Goal: Register for event/course

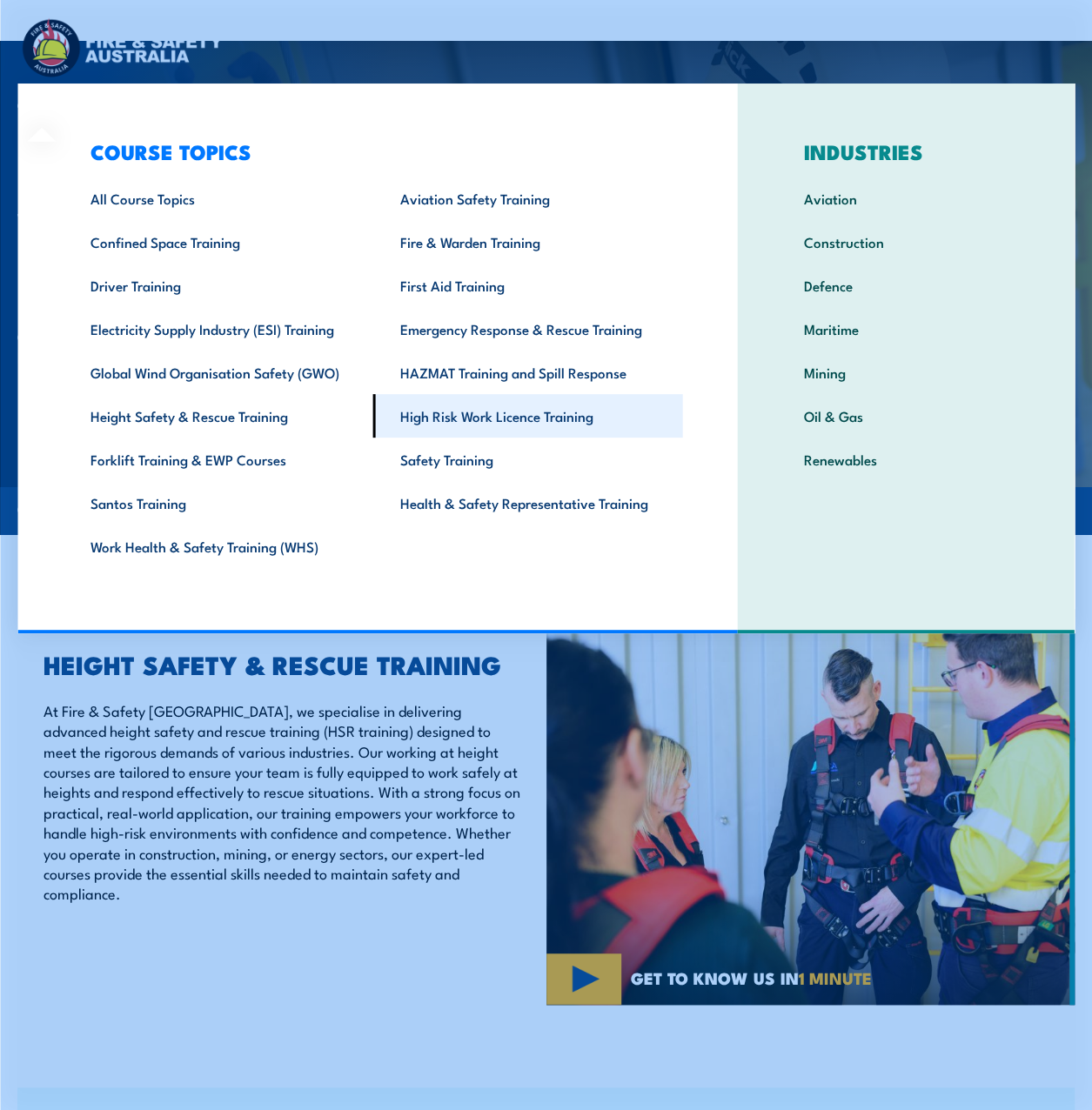
click at [635, 413] on link "High Risk Work Licence Training" at bounding box center [528, 416] width 310 height 44
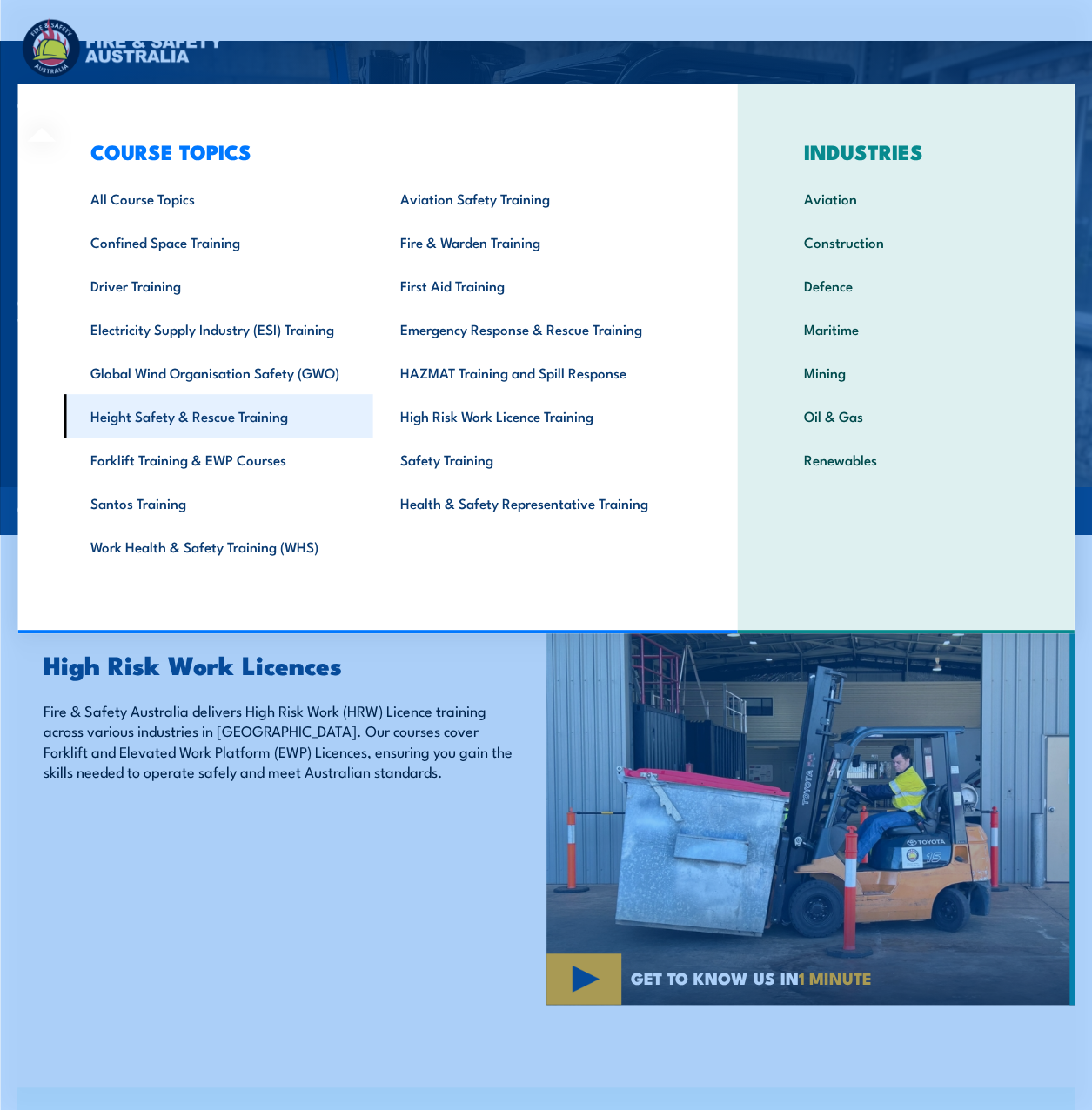
click at [253, 421] on link "Height Safety & Rescue Training" at bounding box center [219, 416] width 310 height 44
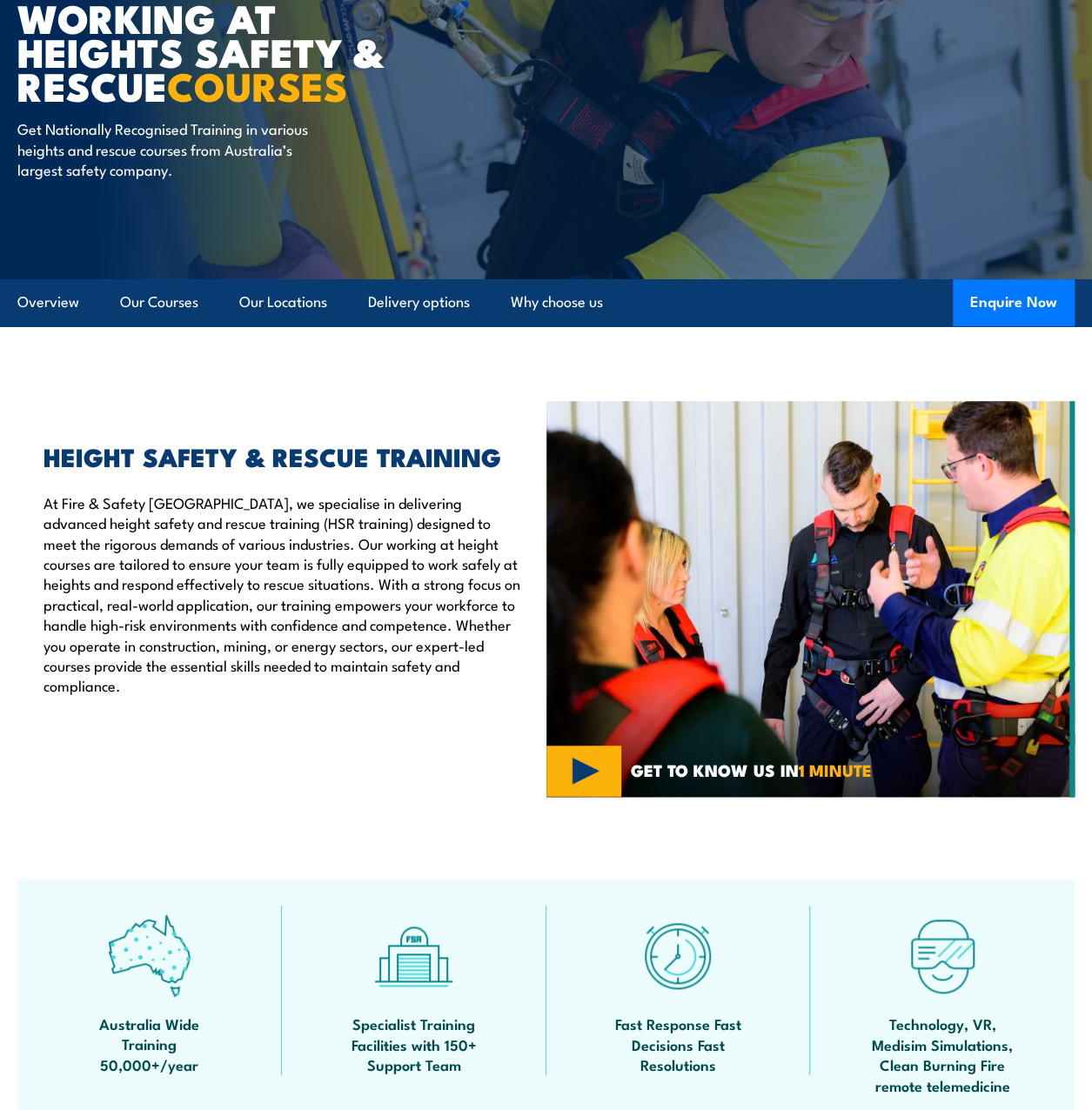
scroll to position [348, 0]
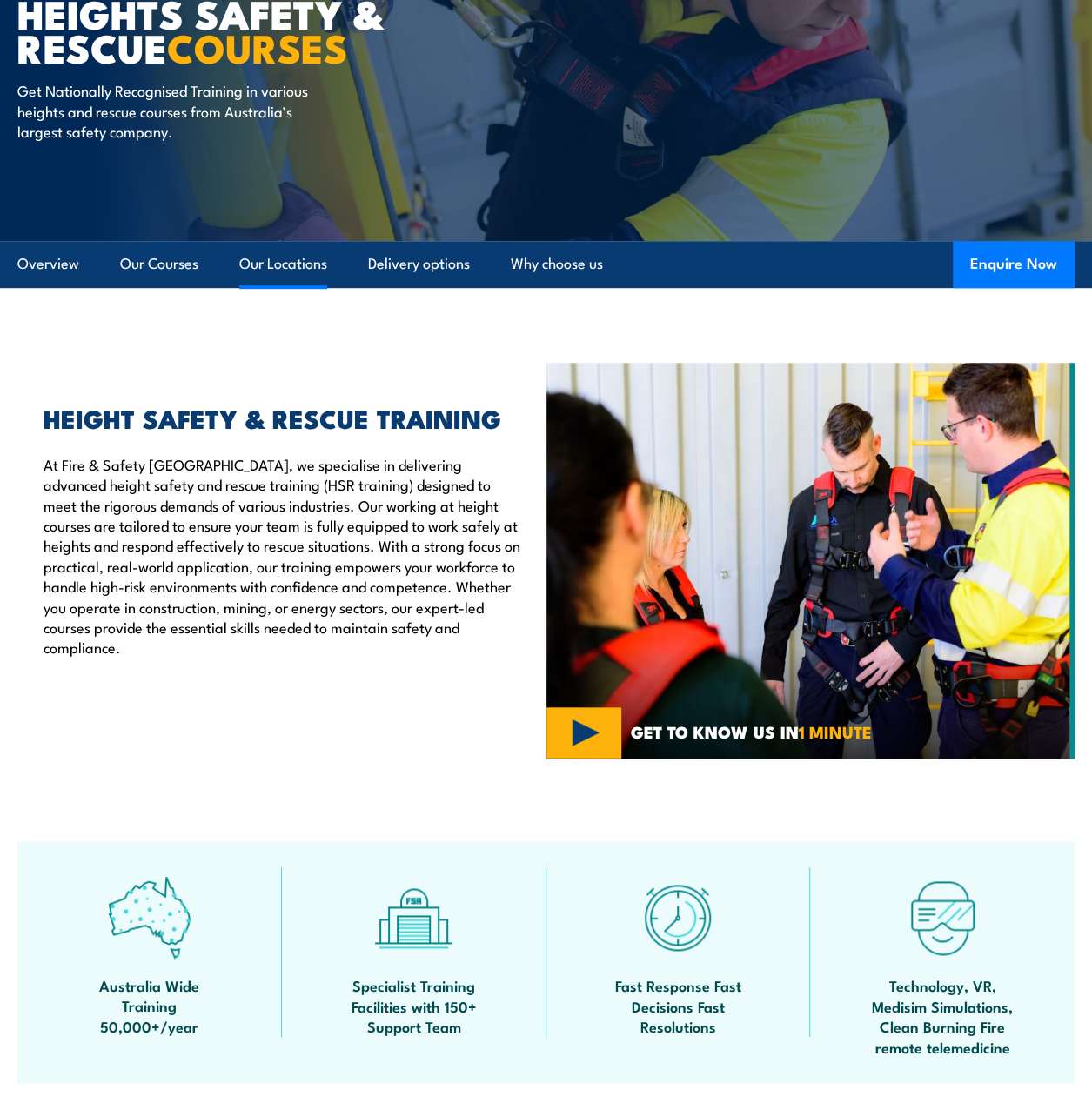
click at [283, 270] on link "Our Locations" at bounding box center [283, 264] width 88 height 46
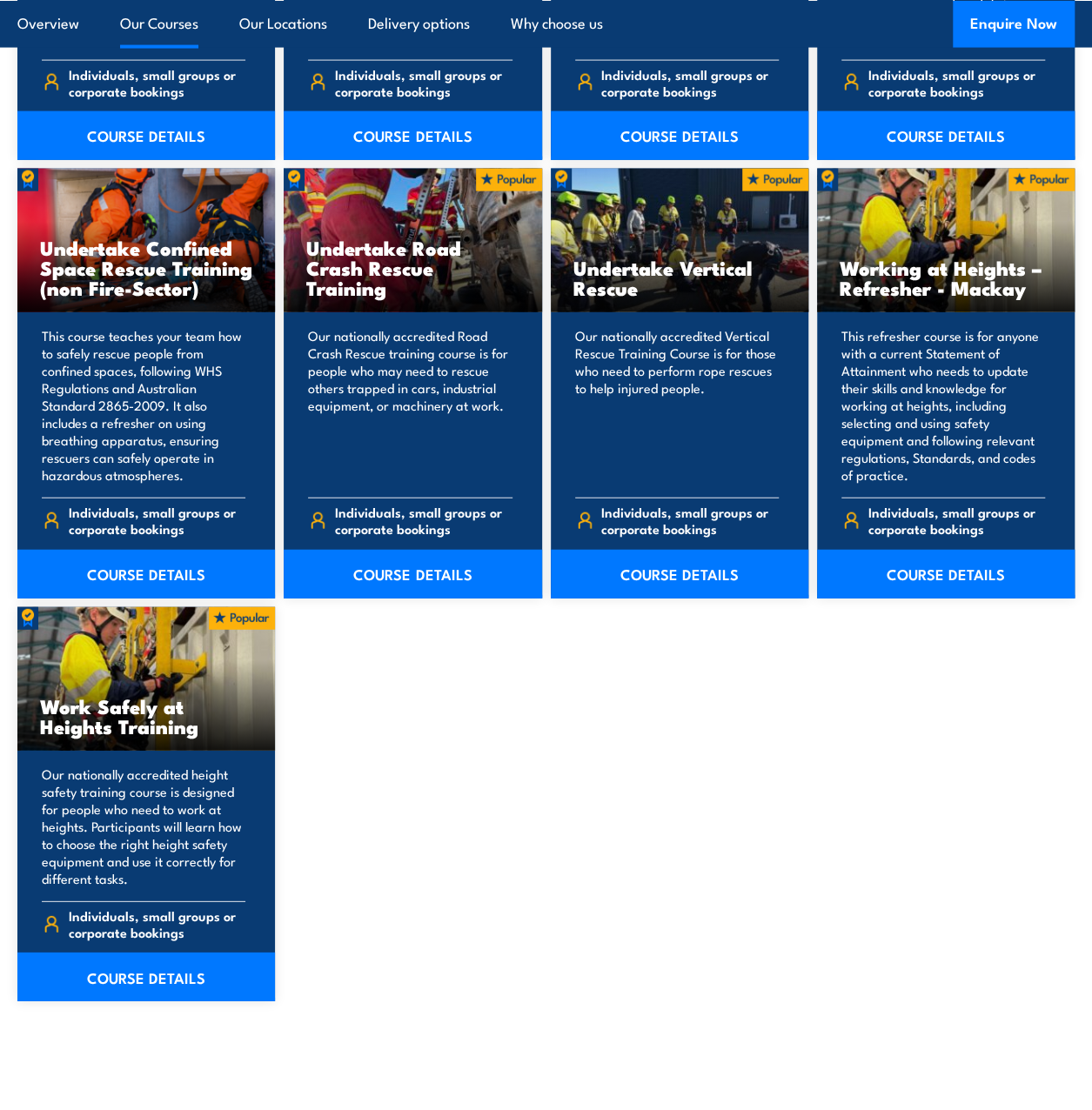
scroll to position [1857, 0]
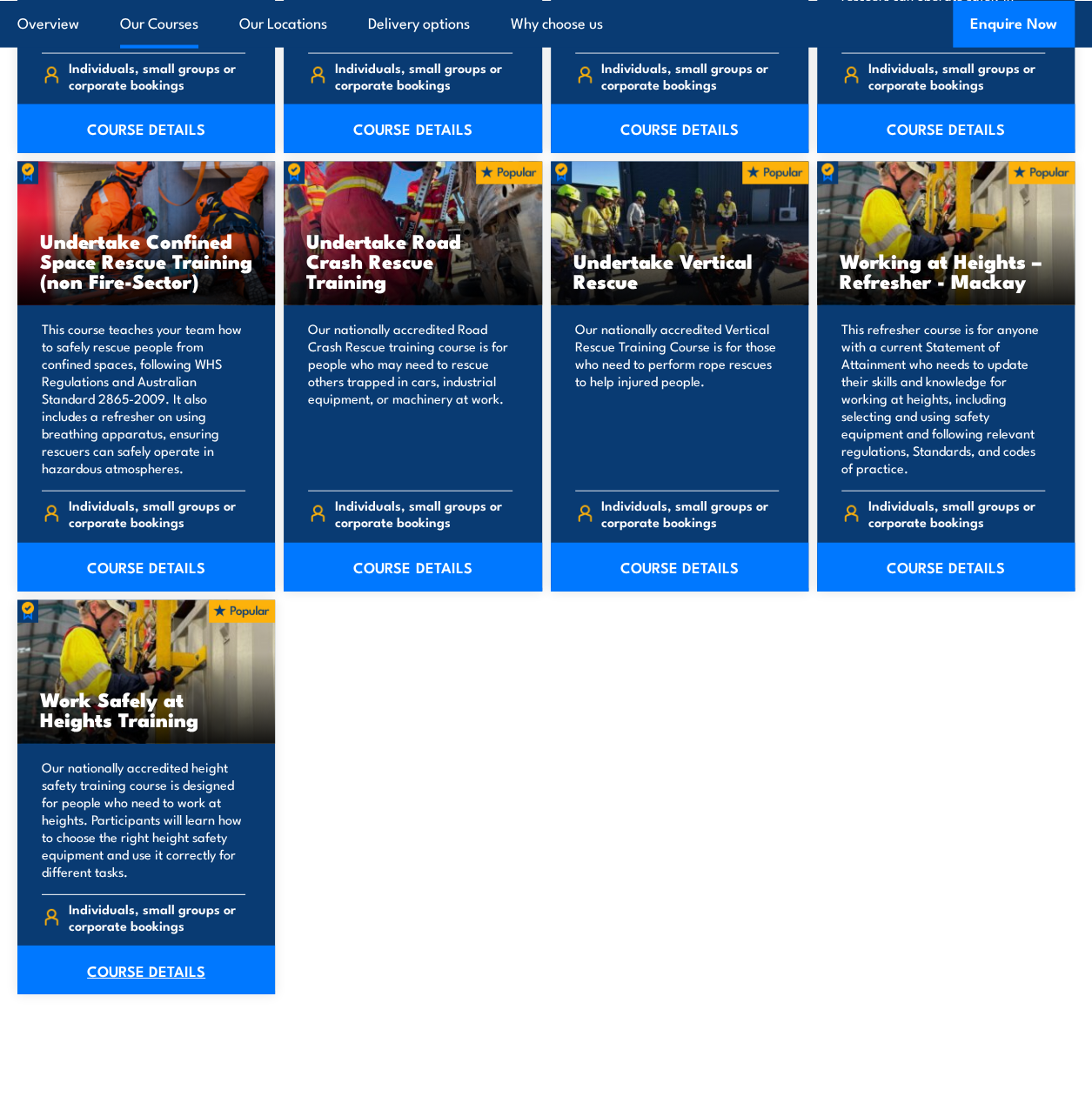
click at [172, 970] on link "COURSE DETAILS" at bounding box center [145, 970] width 257 height 48
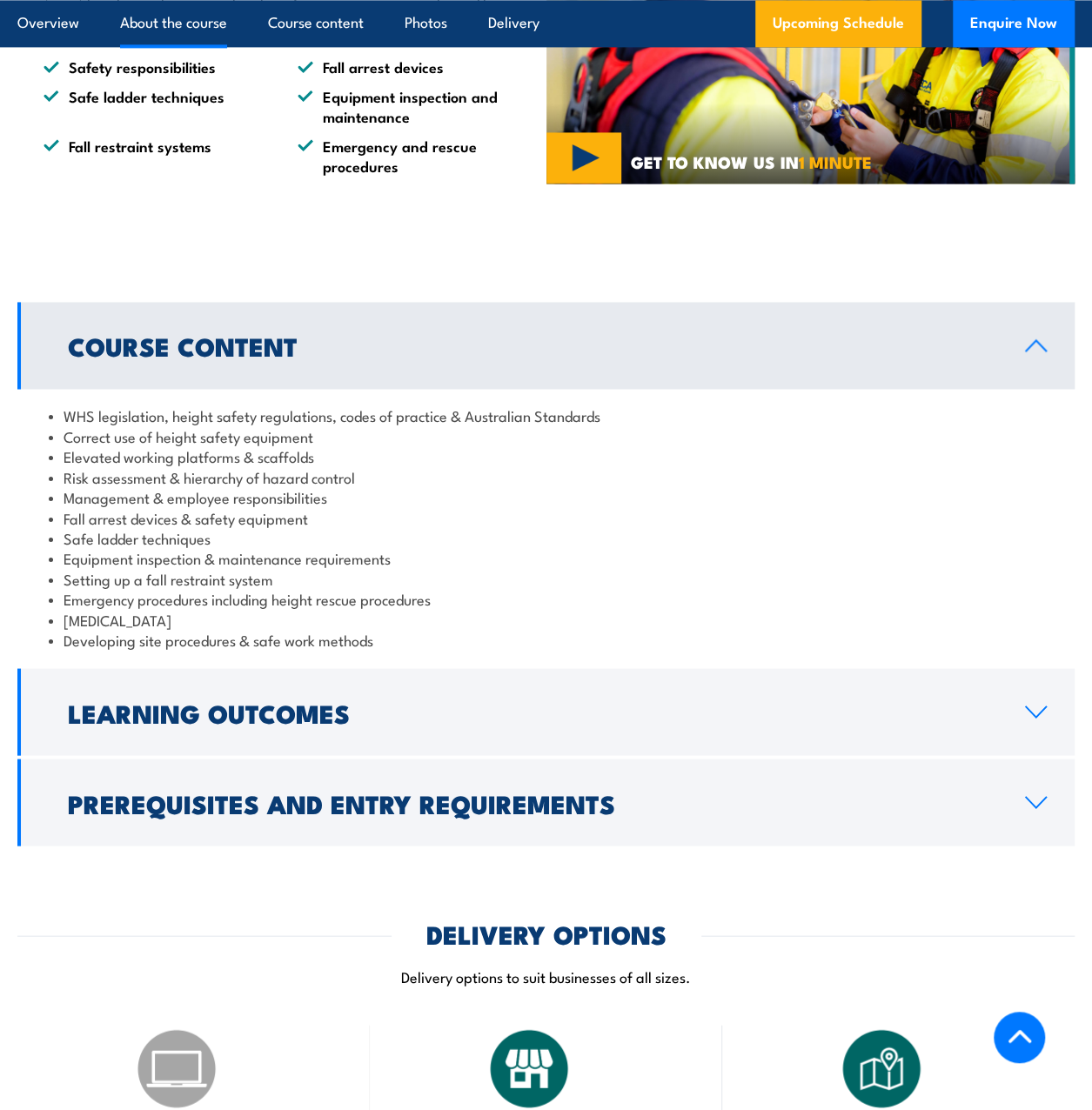
scroll to position [1276, 0]
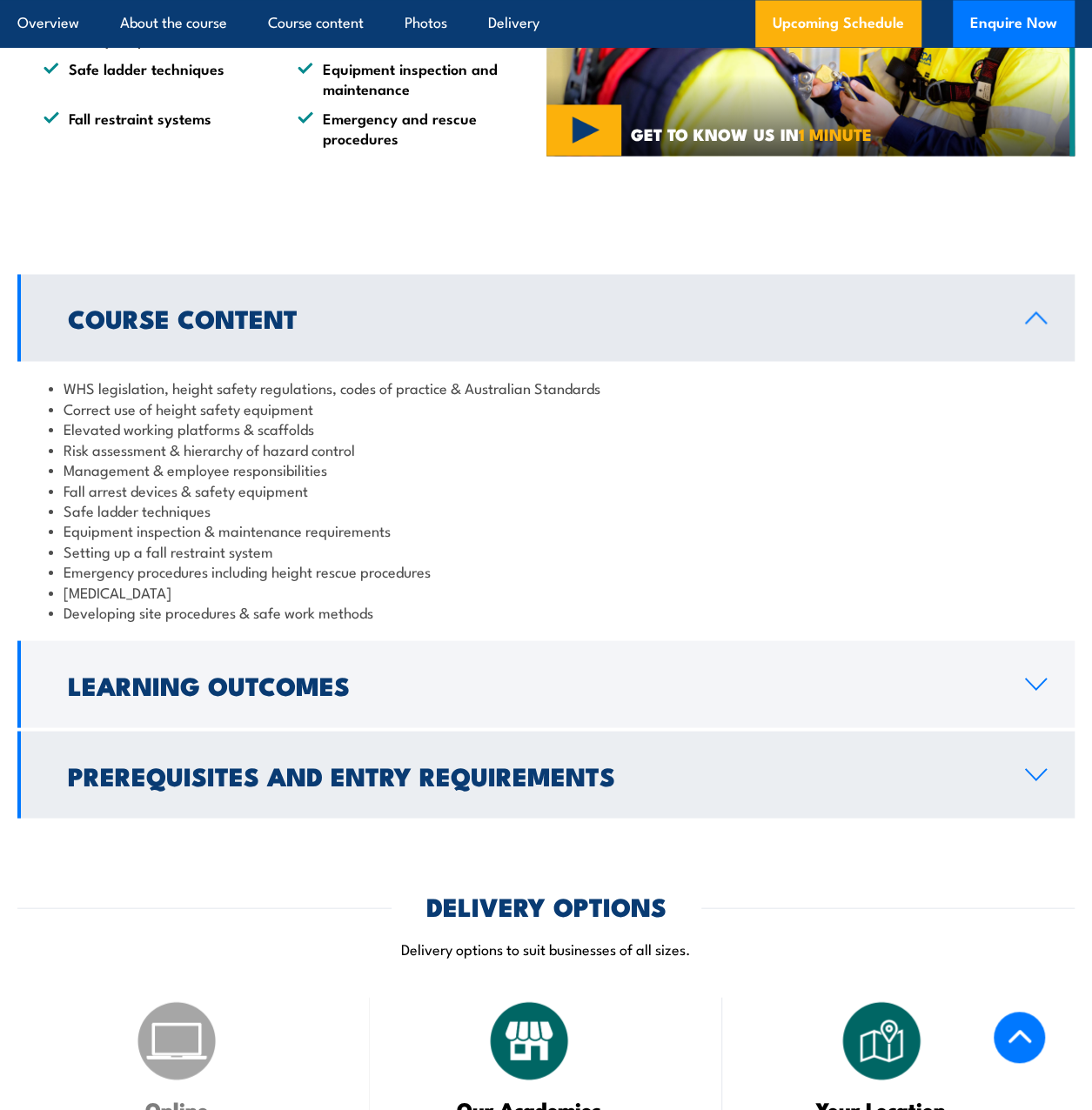
click at [981, 793] on link "Prerequisites and Entry Requirements" at bounding box center [545, 774] width 1057 height 87
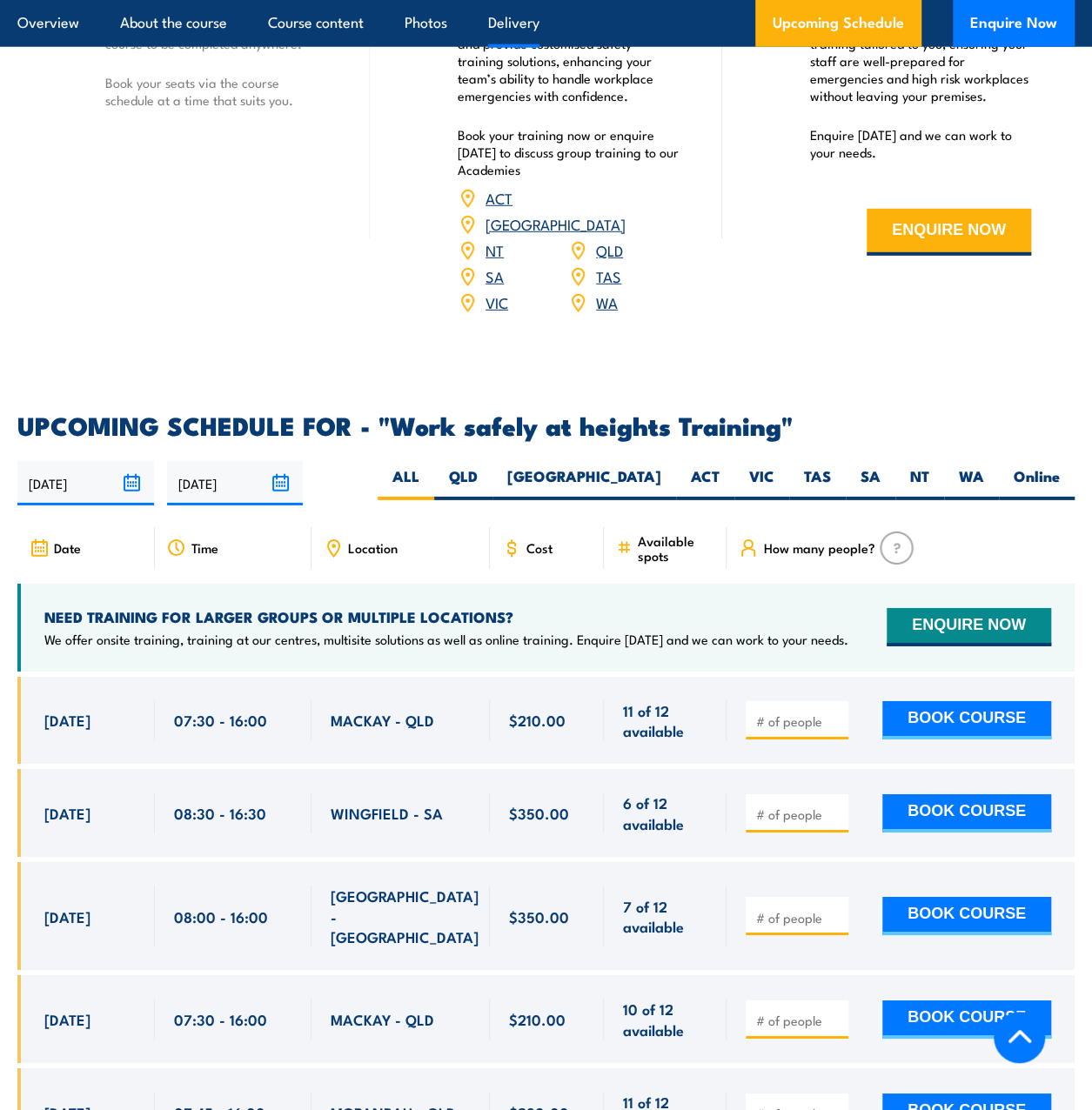
scroll to position [2553, 0]
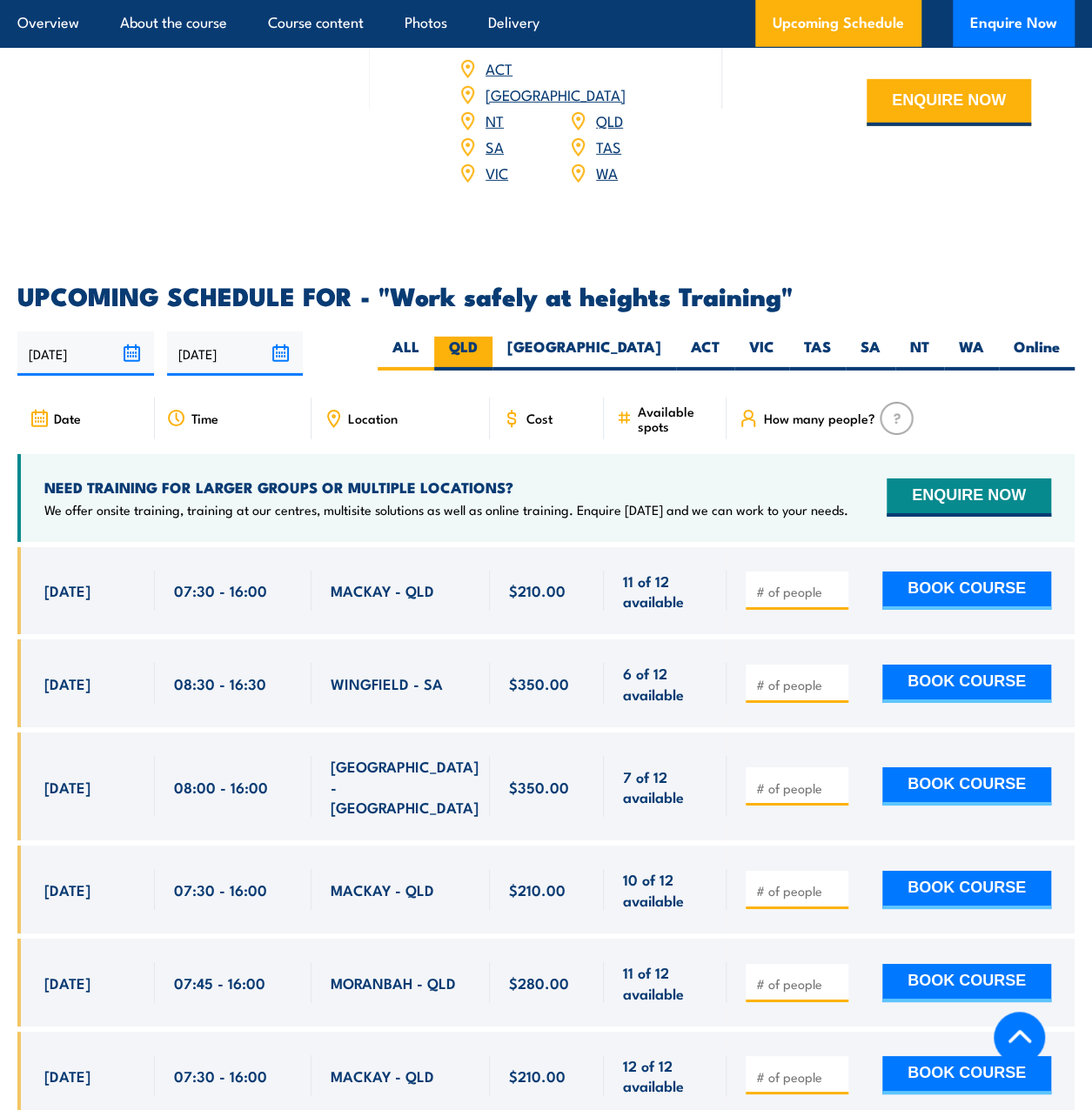
click at [492, 337] on label "QLD" at bounding box center [463, 354] width 58 height 34
click at [489, 337] on input "QLD" at bounding box center [483, 343] width 12 height 12
radio input "true"
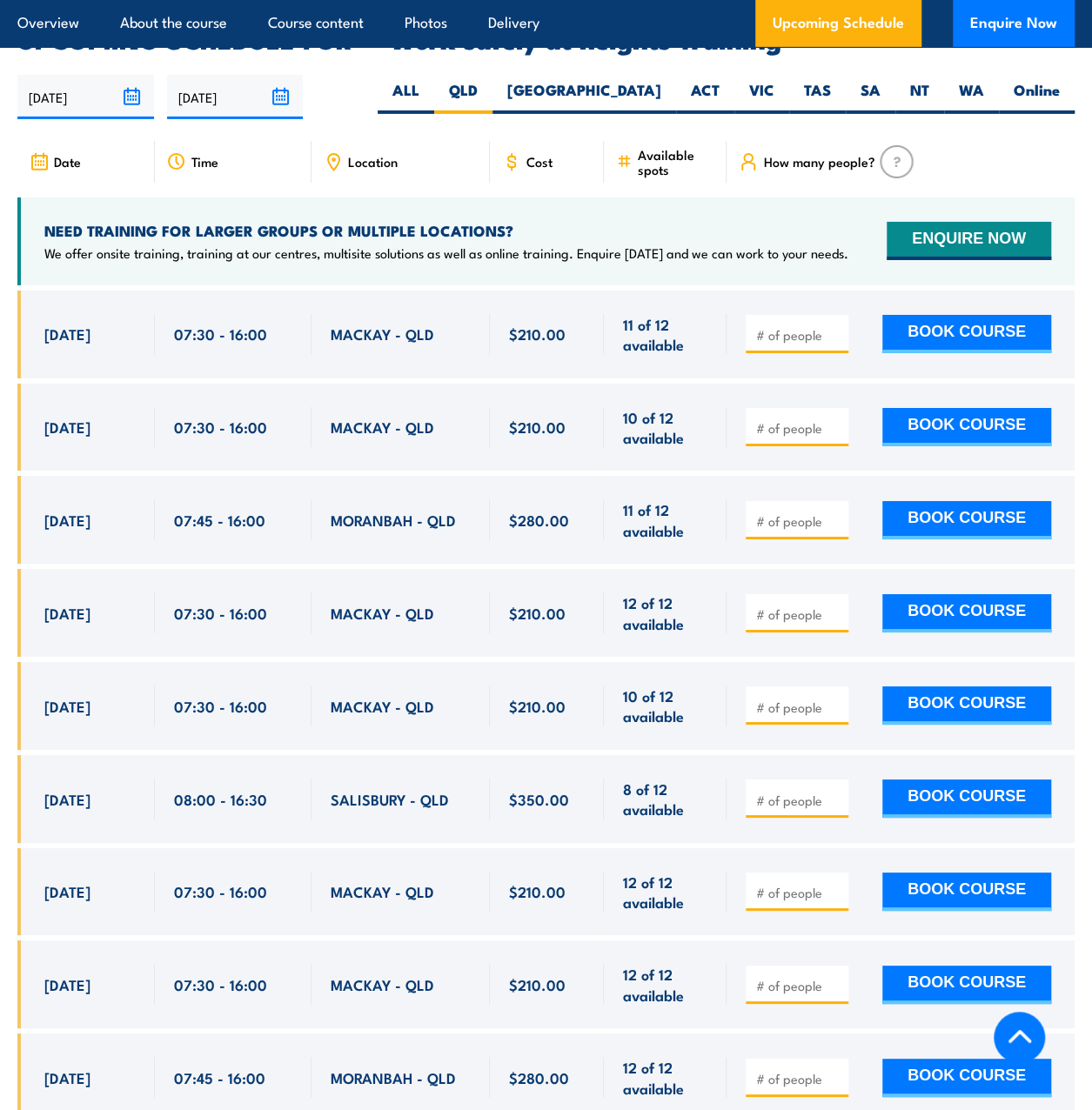
scroll to position [2722, 0]
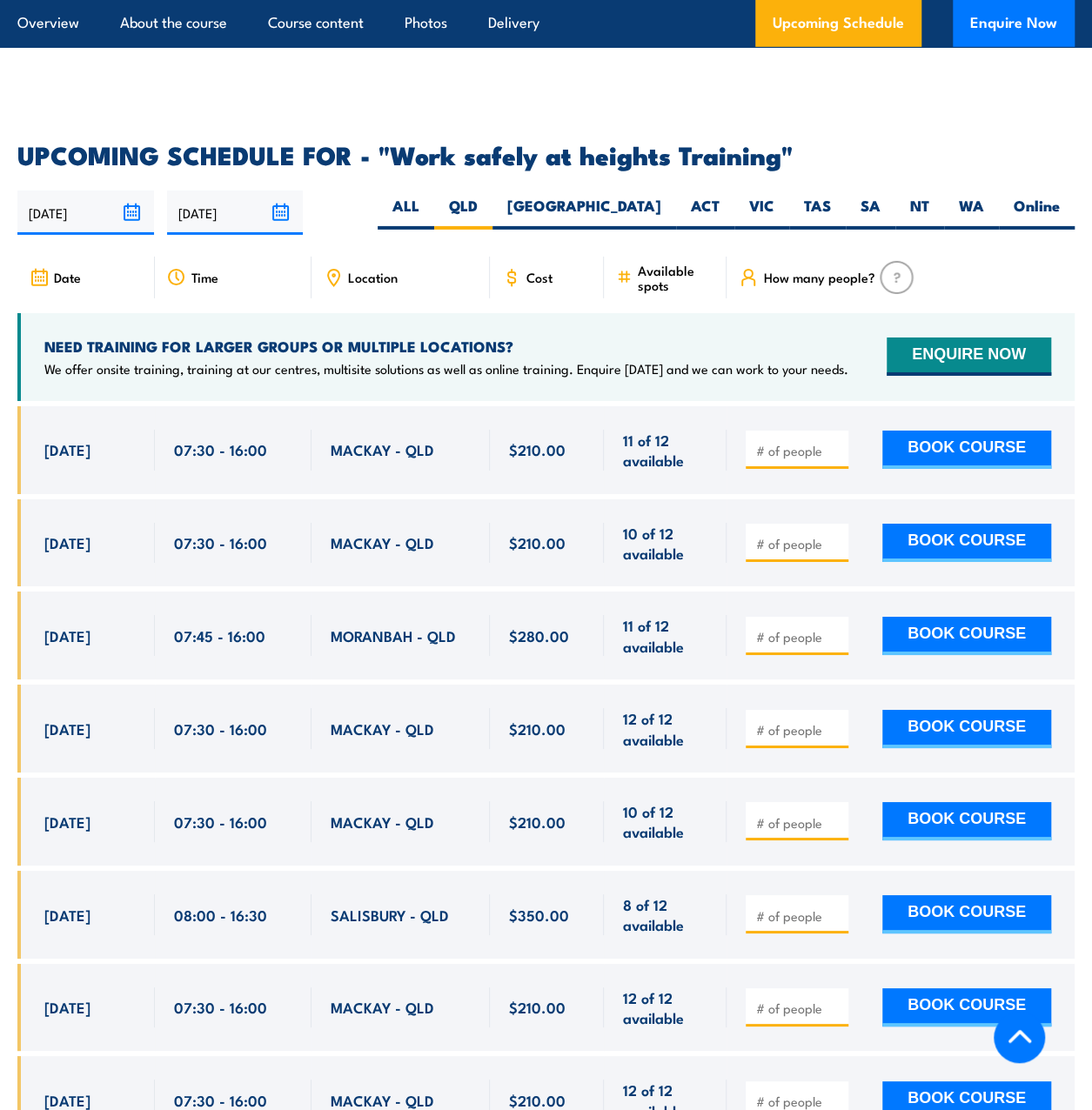
click at [334, 268] on icon at bounding box center [333, 277] width 19 height 19
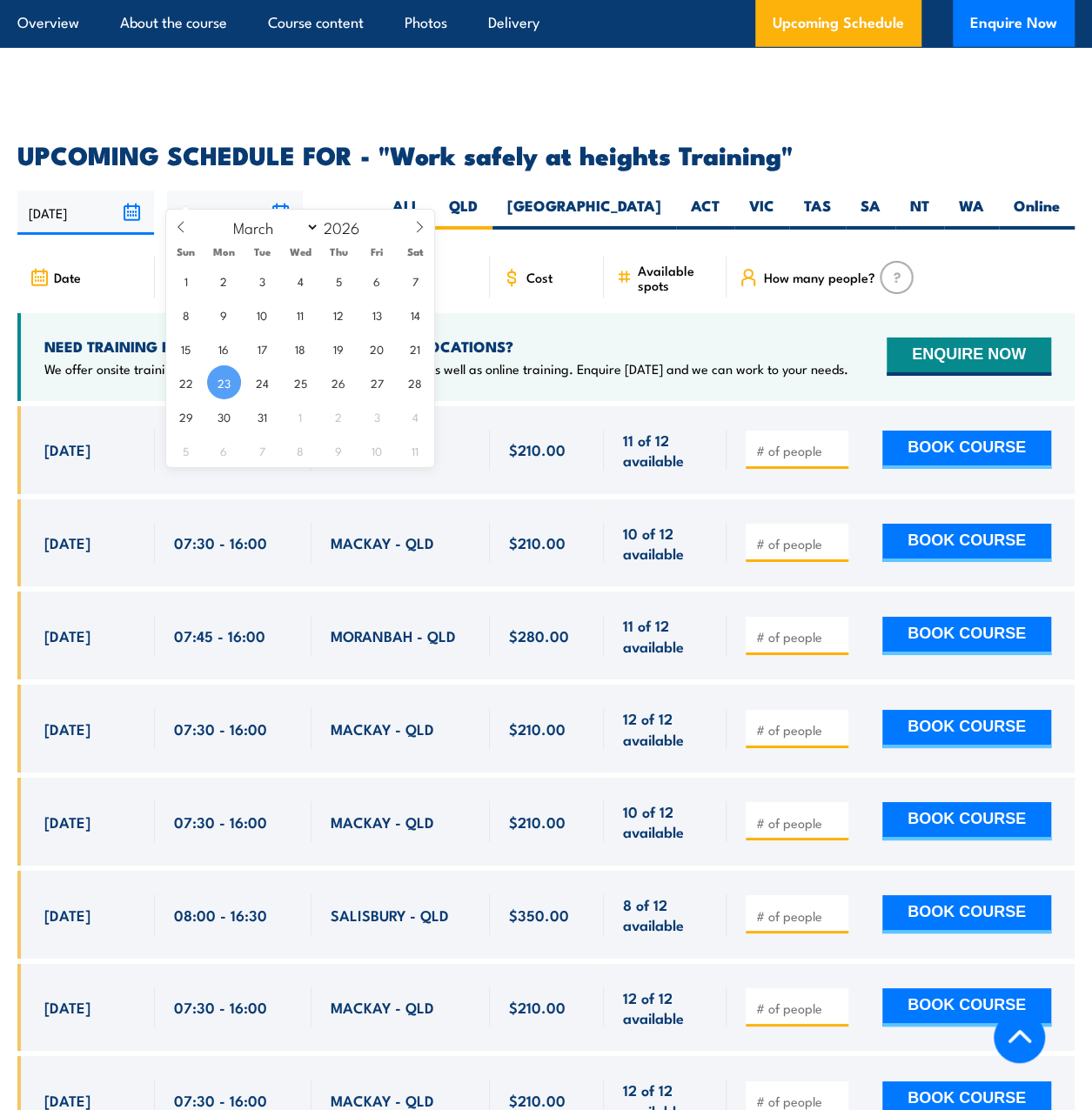
click at [278, 191] on input "23/03/2026" at bounding box center [235, 212] width 136 height 44
click at [182, 227] on icon at bounding box center [181, 228] width 13 height 13
select select "0"
click at [182, 227] on icon at bounding box center [181, 228] width 13 height 13
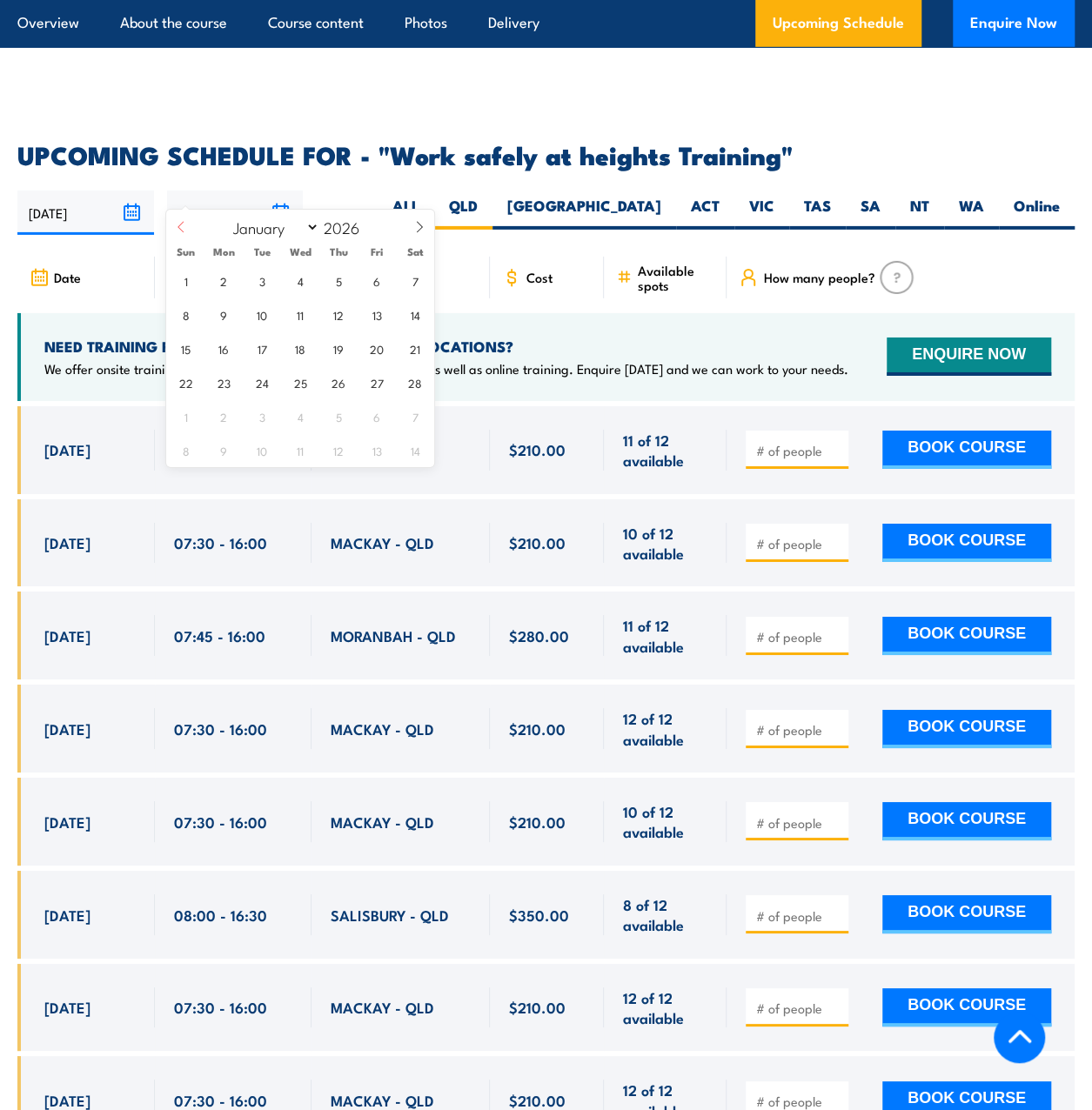
type input "2025"
click at [182, 227] on icon at bounding box center [181, 228] width 13 height 13
select select "9"
click at [367, 356] on span "17" at bounding box center [377, 349] width 34 height 34
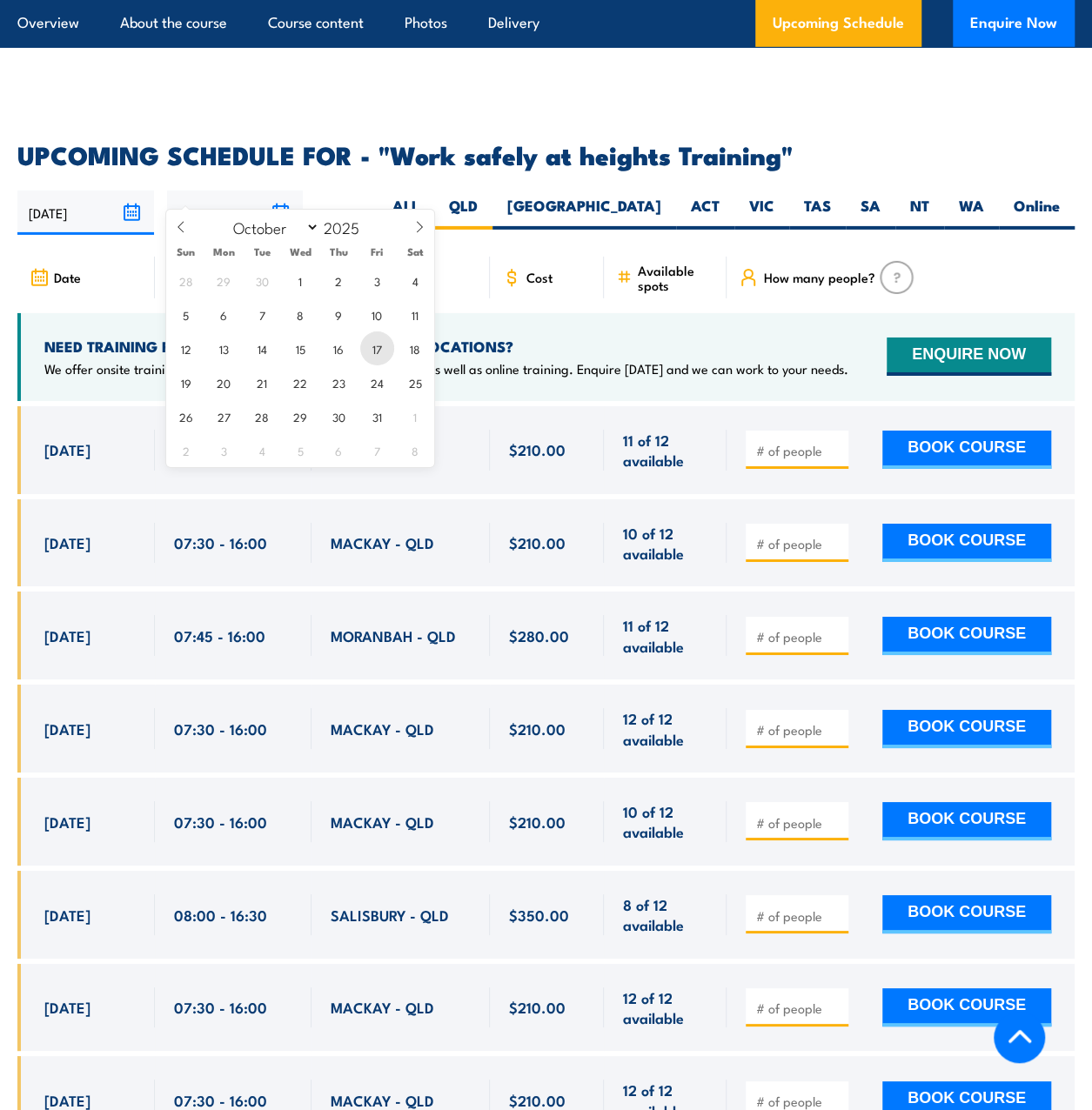
type input "17/10/2025"
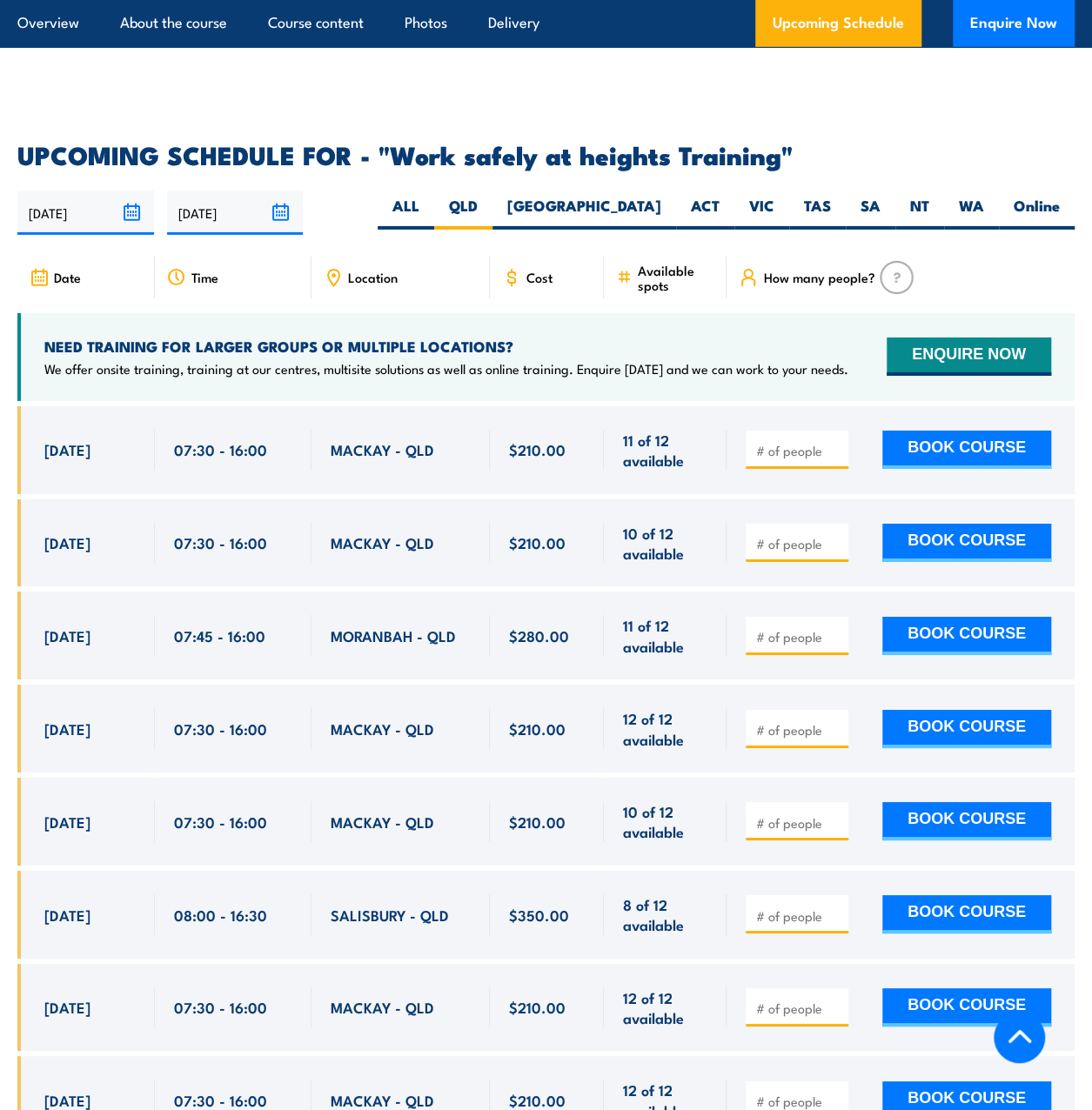
click at [136, 191] on input "24/09/2025" at bounding box center [85, 212] width 136 height 44
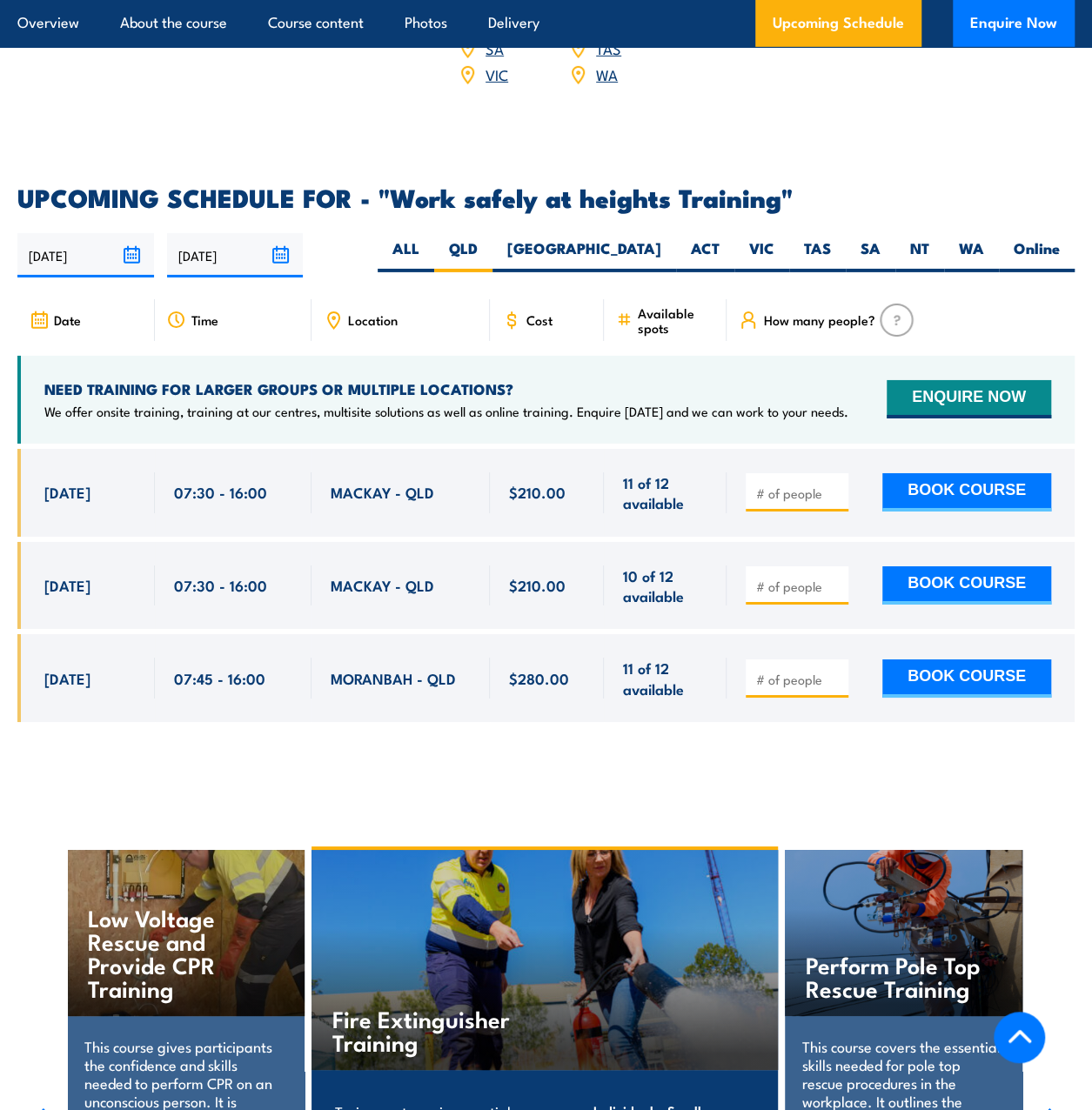
scroll to position [2838, 0]
